Goal: Task Accomplishment & Management: Use online tool/utility

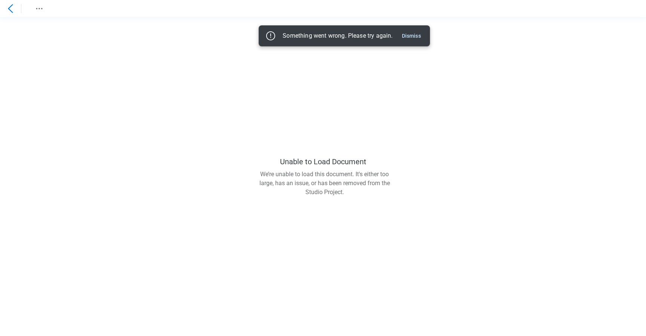
click at [14, 9] on icon at bounding box center [10, 8] width 9 height 9
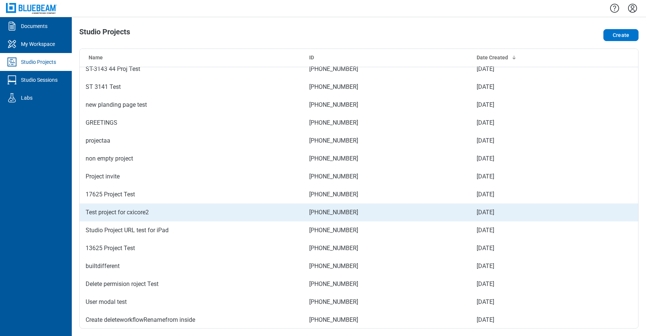
scroll to position [404, 0]
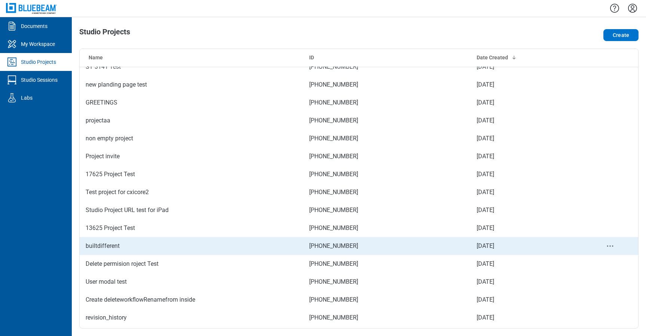
click at [176, 242] on td "builtdifferent" at bounding box center [191, 246] width 223 height 18
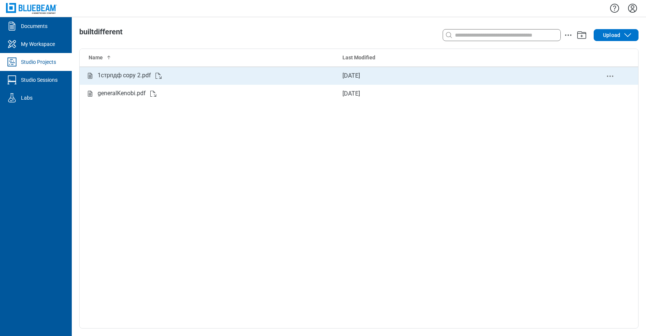
click at [127, 79] on div "1стрпдф copy 2.pdf" at bounding box center [124, 75] width 53 height 9
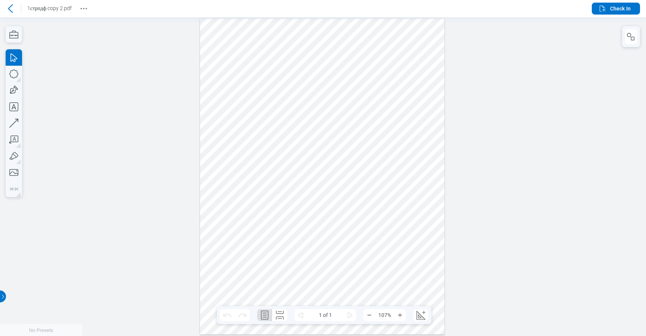
click at [476, 222] on div at bounding box center [323, 176] width 646 height 319
click at [484, 207] on div at bounding box center [323, 176] width 646 height 319
